Goal: Task Accomplishment & Management: Manage account settings

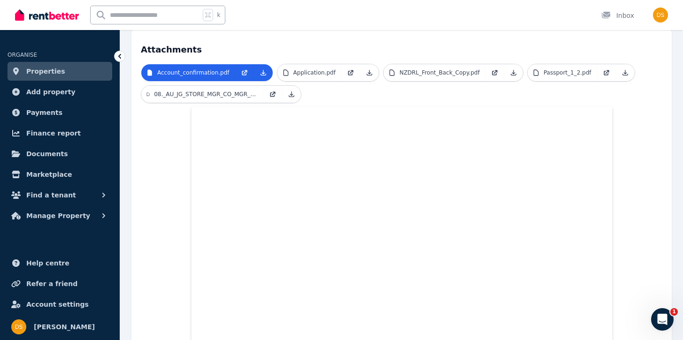
scroll to position [189, 0]
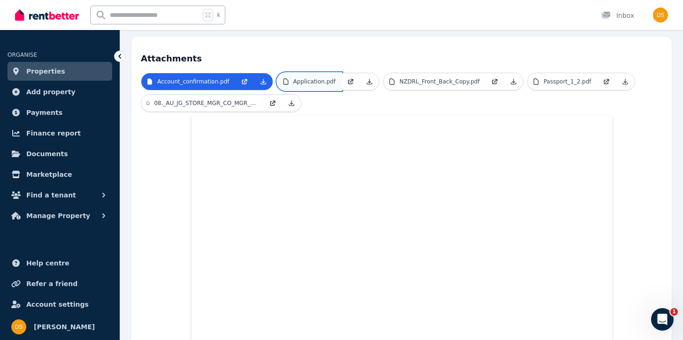
click at [315, 73] on link "Application.pdf" at bounding box center [309, 81] width 64 height 17
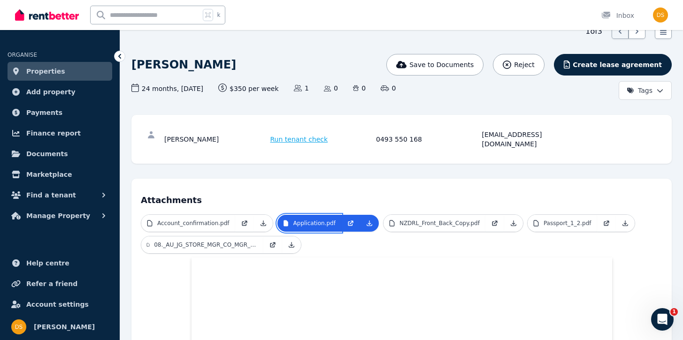
scroll to position [45, 0]
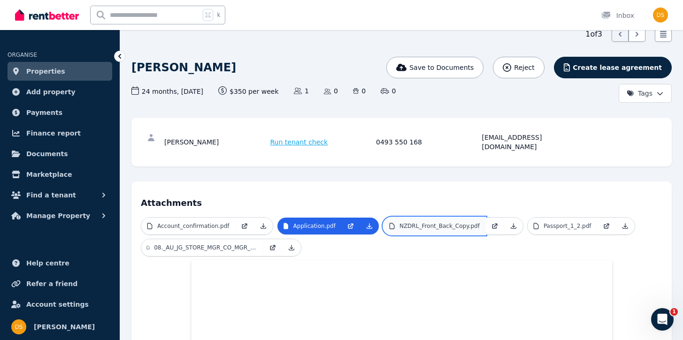
click at [424, 222] on p "NZDRL_Front_Back_Copy.pdf" at bounding box center [439, 226] width 80 height 8
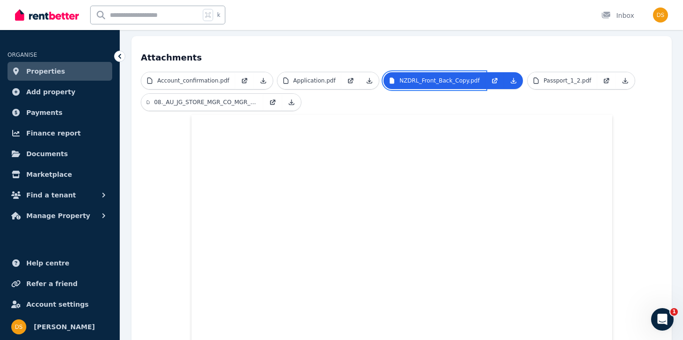
scroll to position [179, 0]
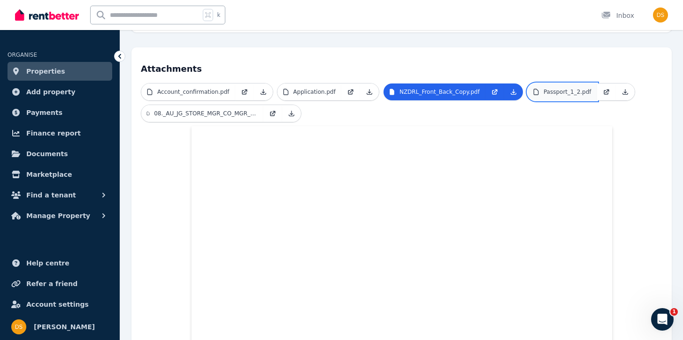
click at [572, 88] on p "Passport_1_2.pdf" at bounding box center [568, 92] width 48 height 8
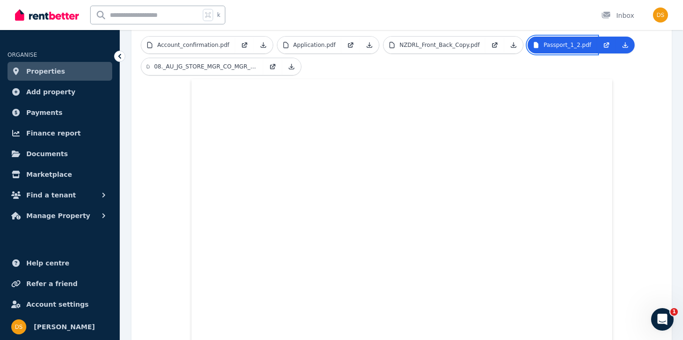
scroll to position [194, 0]
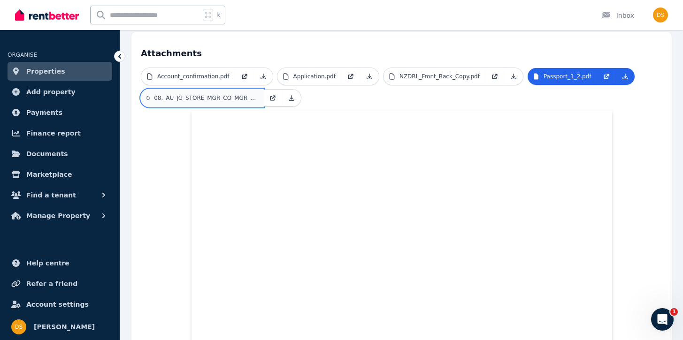
click at [202, 94] on p "08._AU_JG_STORE_MGR_CO_MGR_FT_NEG_RATE_JAN_2025_2.pdf" at bounding box center [206, 98] width 104 height 8
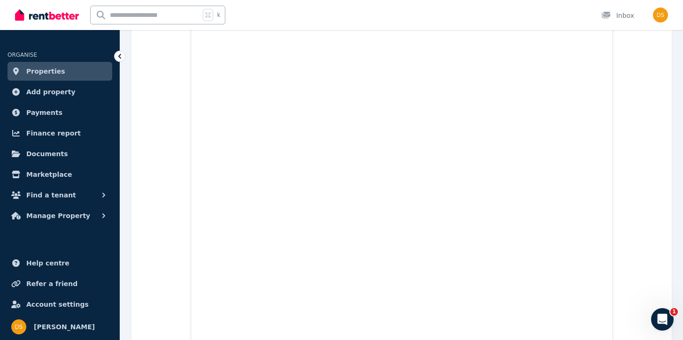
scroll to position [624, 0]
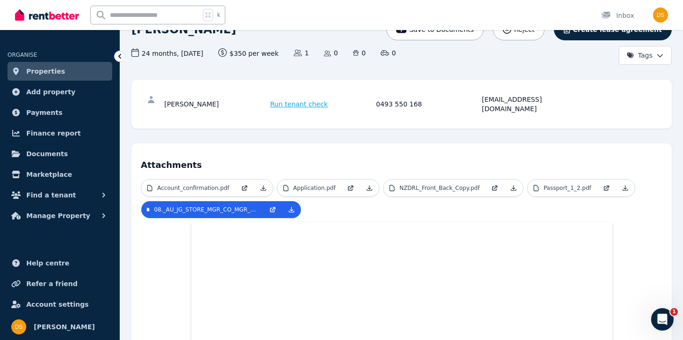
scroll to position [80, 0]
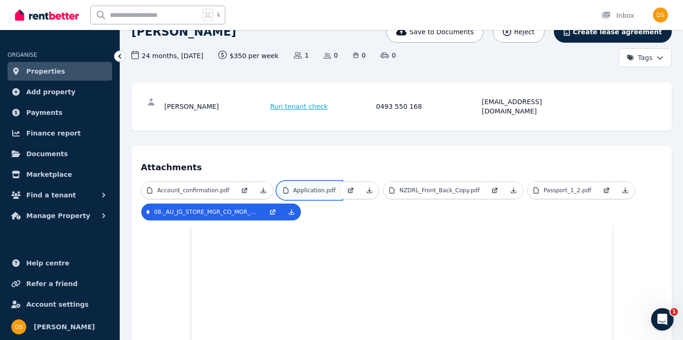
click at [325, 182] on link "Application.pdf" at bounding box center [309, 190] width 64 height 17
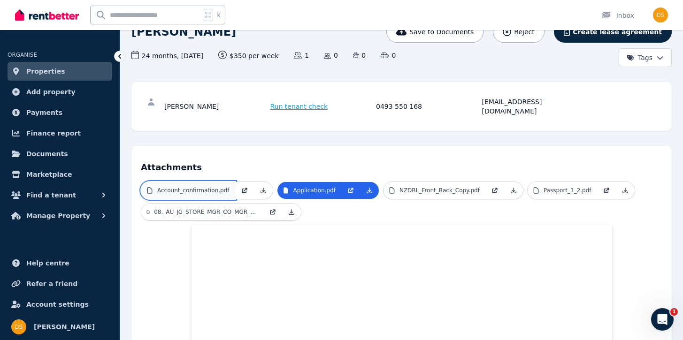
click at [209, 187] on p "Account_confirmation.pdf" at bounding box center [193, 191] width 72 height 8
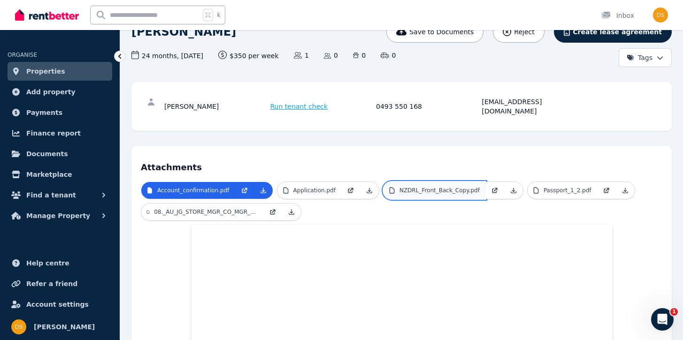
click at [403, 187] on p "NZDRL_Front_Back_Copy.pdf" at bounding box center [439, 191] width 80 height 8
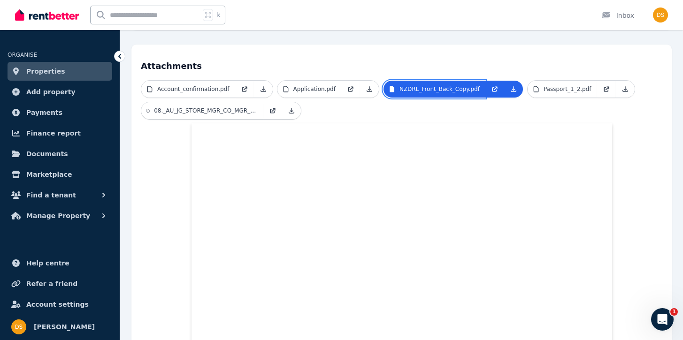
scroll to position [0, 0]
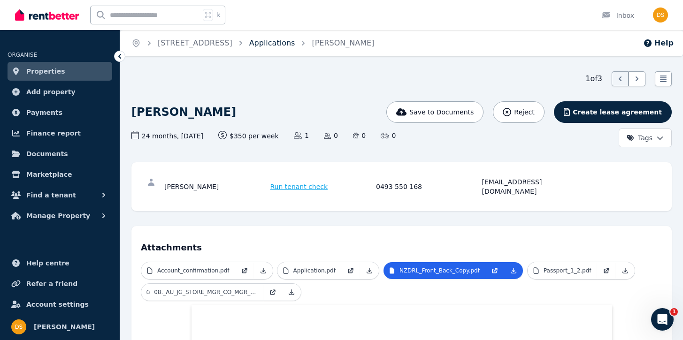
click at [295, 46] on link "Applications" at bounding box center [272, 42] width 46 height 9
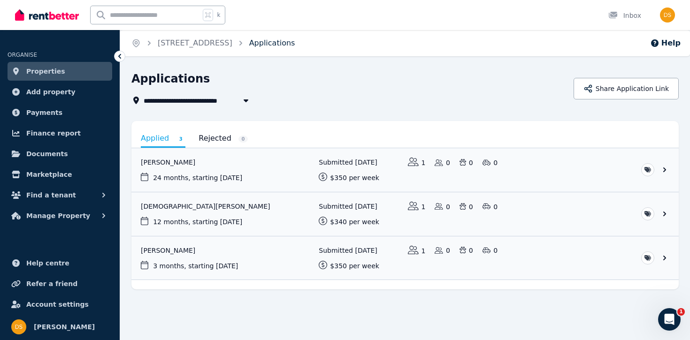
click at [295, 46] on link "Applications" at bounding box center [272, 42] width 46 height 9
click at [77, 192] on button "Find a tenant" at bounding box center [60, 195] width 105 height 19
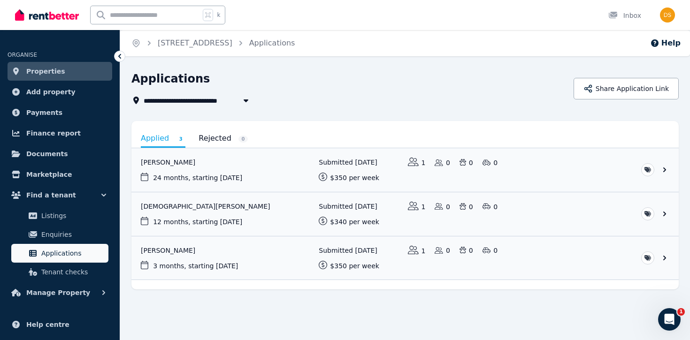
click at [59, 252] on span "Applications" at bounding box center [72, 253] width 63 height 11
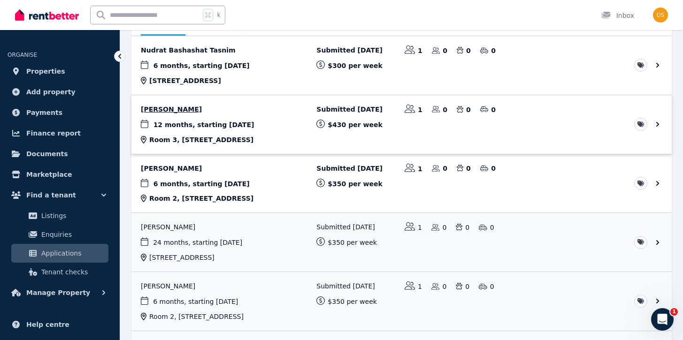
scroll to position [114, 0]
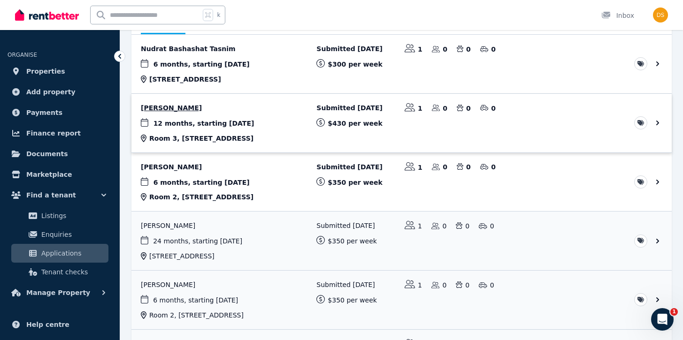
click at [181, 107] on link "View application: Josephine Fares" at bounding box center [401, 123] width 540 height 59
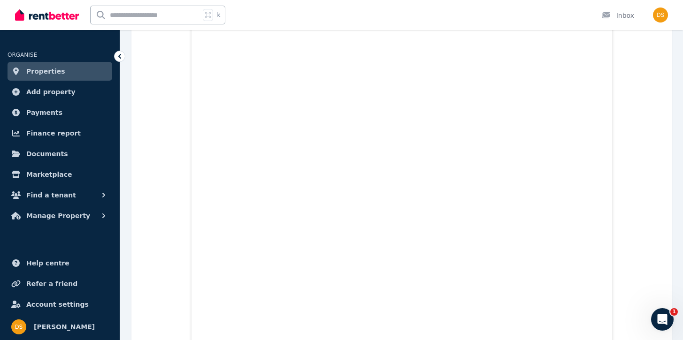
scroll to position [9680, 0]
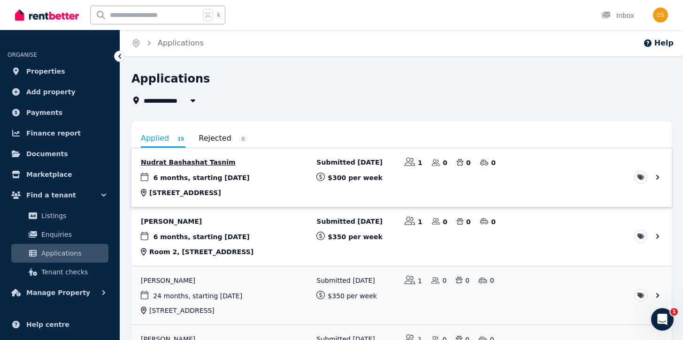
click at [164, 169] on link "View application: Nudrat Bashashat Tasnim" at bounding box center [401, 177] width 540 height 59
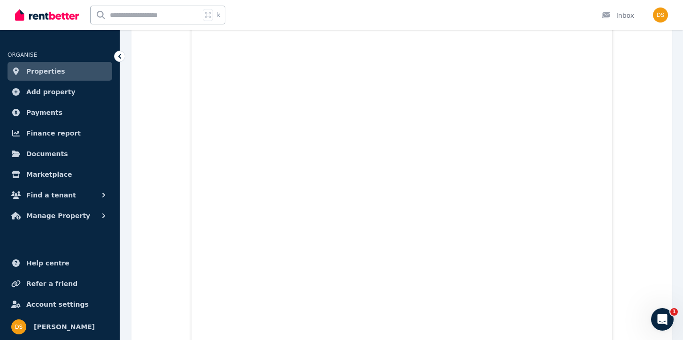
scroll to position [1969, 0]
